Goal: Task Accomplishment & Management: Use online tool/utility

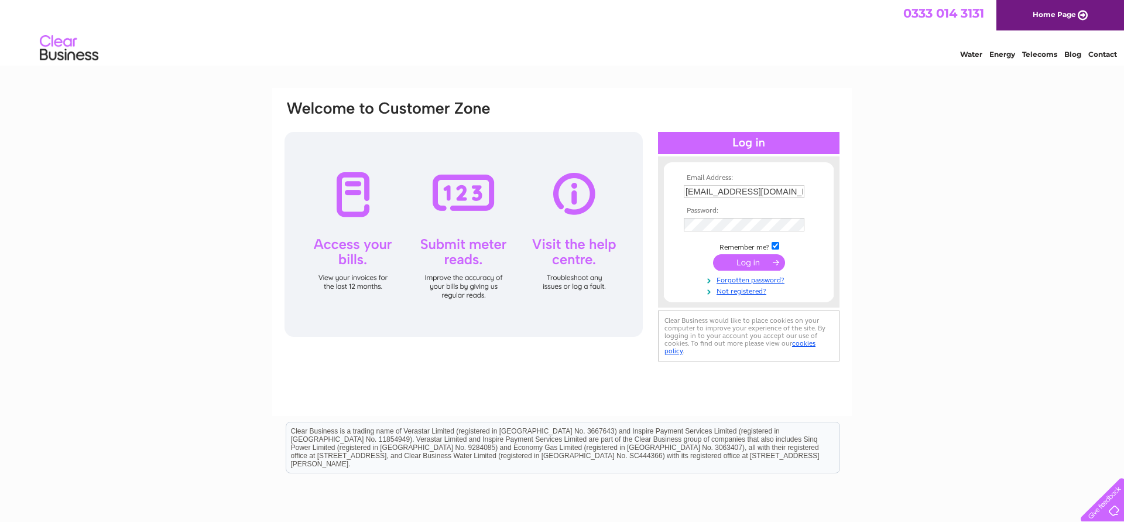
click at [752, 260] on input "submit" at bounding box center [749, 262] width 72 height 16
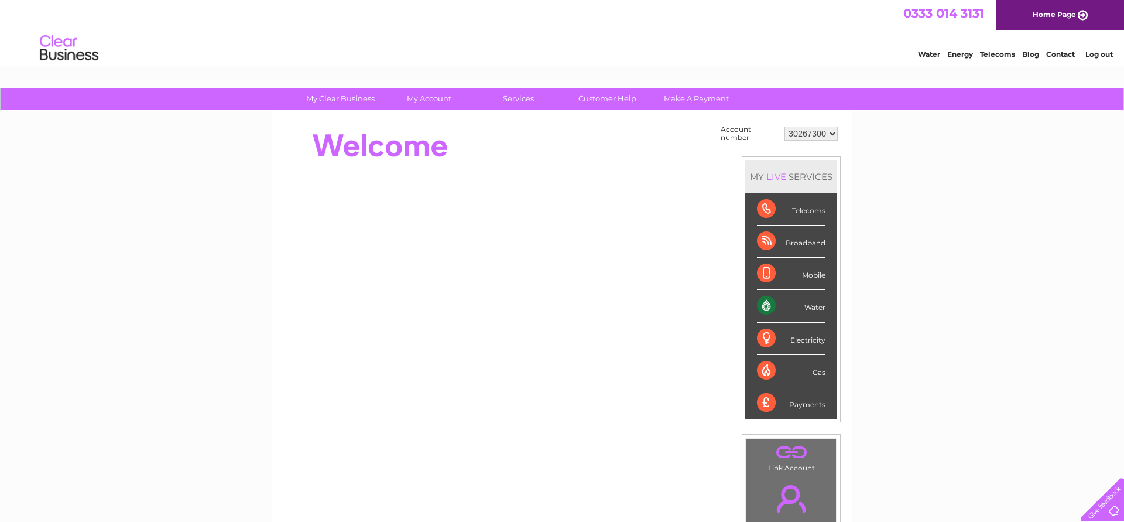
click at [766, 306] on div "Water" at bounding box center [791, 306] width 68 height 32
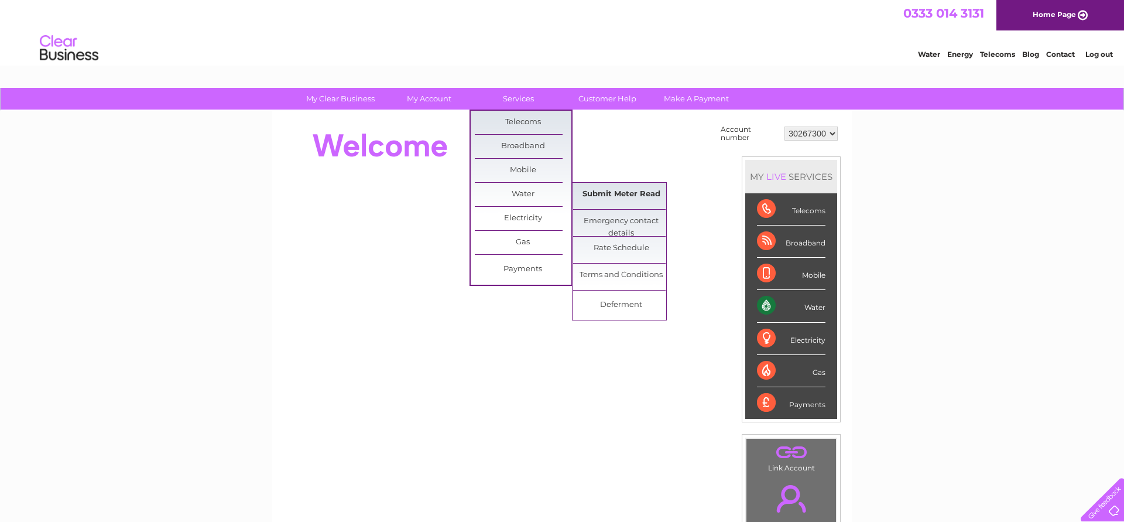
click at [610, 198] on link "Submit Meter Read" at bounding box center [621, 194] width 97 height 23
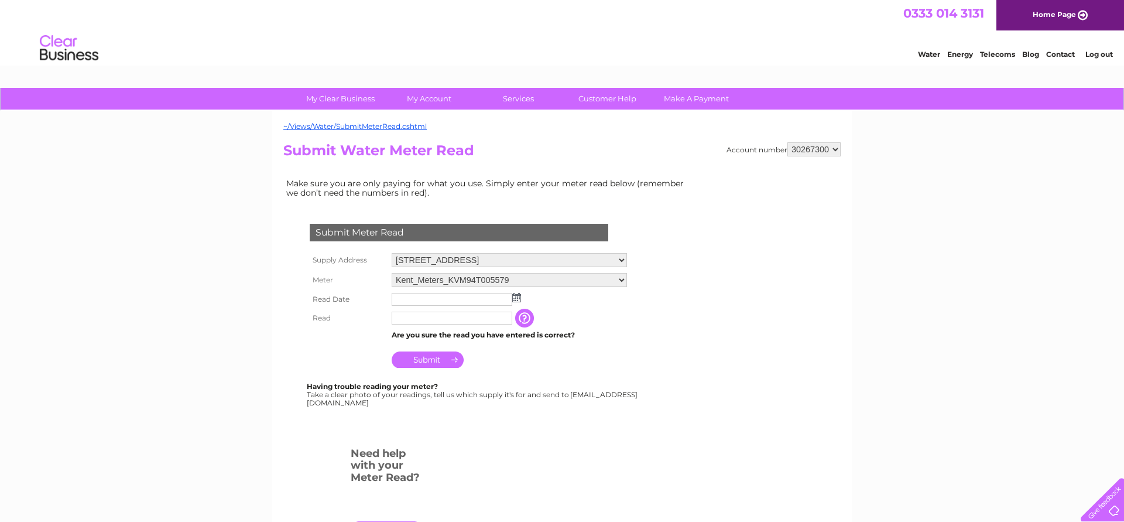
click at [518, 299] on img at bounding box center [516, 297] width 9 height 9
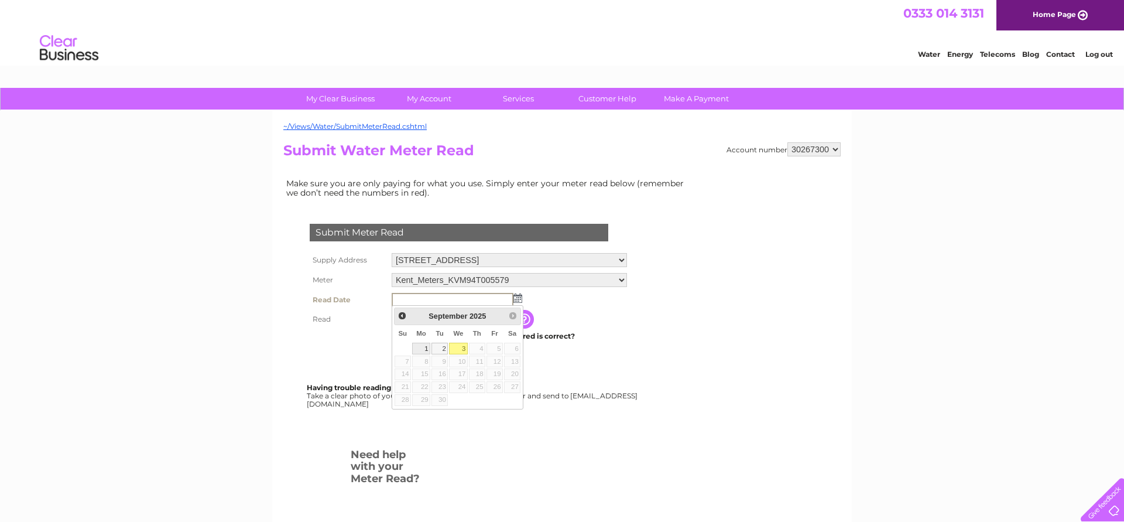
click at [421, 348] on link "1" at bounding box center [421, 348] width 18 height 12
type input "2025/09/01"
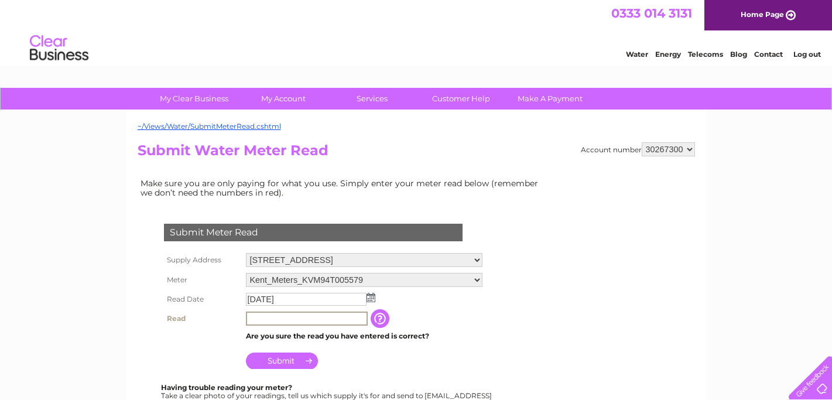
click at [259, 317] on input "text" at bounding box center [307, 318] width 122 height 14
type input "00946"
click at [292, 359] on input "Submit" at bounding box center [282, 359] width 72 height 16
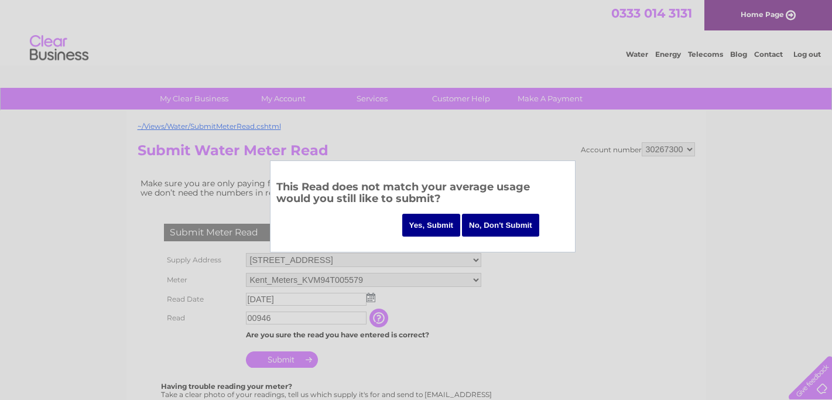
click at [419, 229] on input "Yes, Submit" at bounding box center [431, 225] width 59 height 23
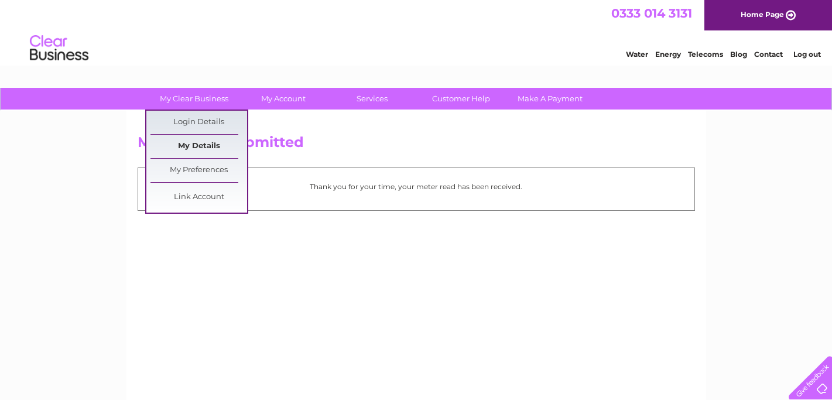
click at [193, 145] on link "My Details" at bounding box center [198, 146] width 97 height 23
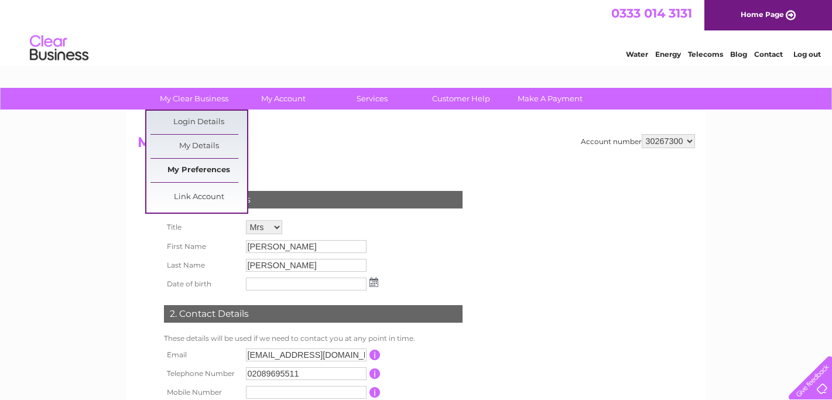
click at [182, 168] on link "My Preferences" at bounding box center [198, 170] width 97 height 23
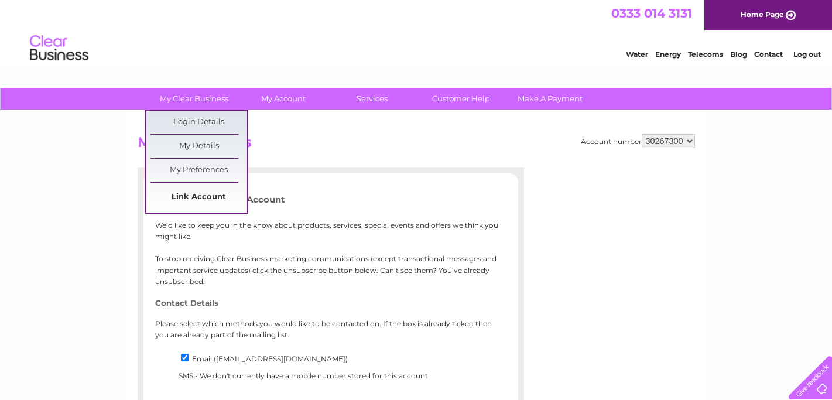
click at [196, 198] on link "Link Account" at bounding box center [198, 197] width 97 height 23
